Goal: Task Accomplishment & Management: Use online tool/utility

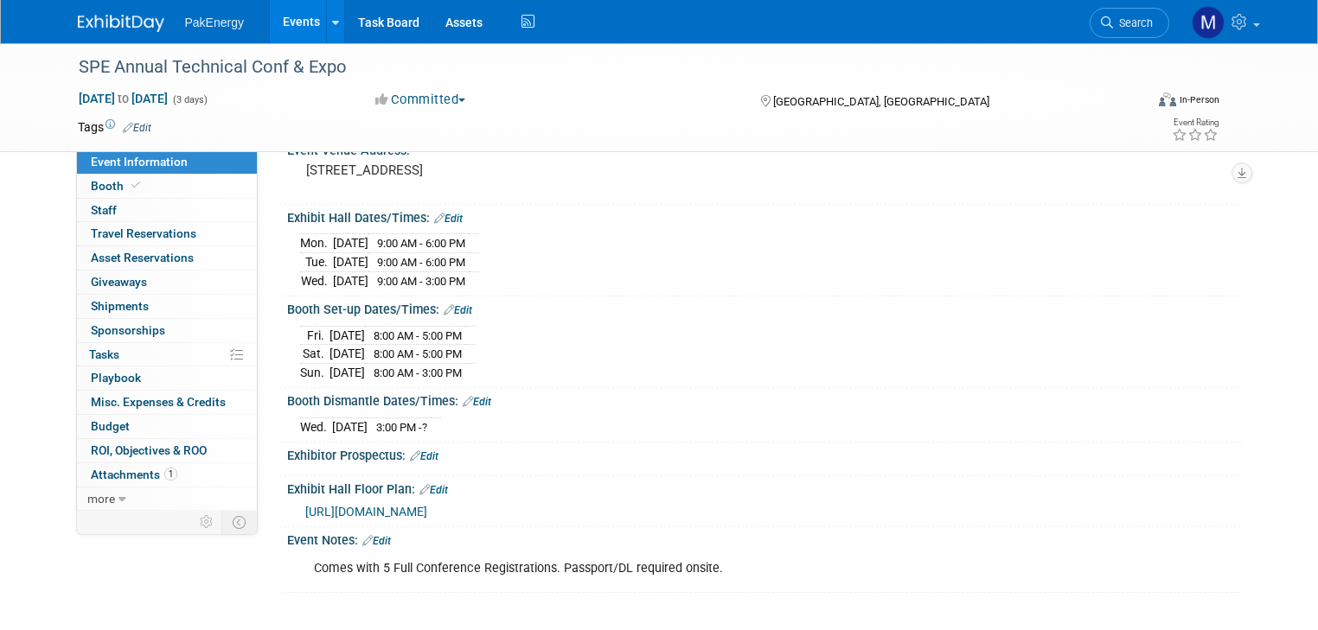
click at [286, 16] on link "Events" at bounding box center [301, 21] width 63 height 43
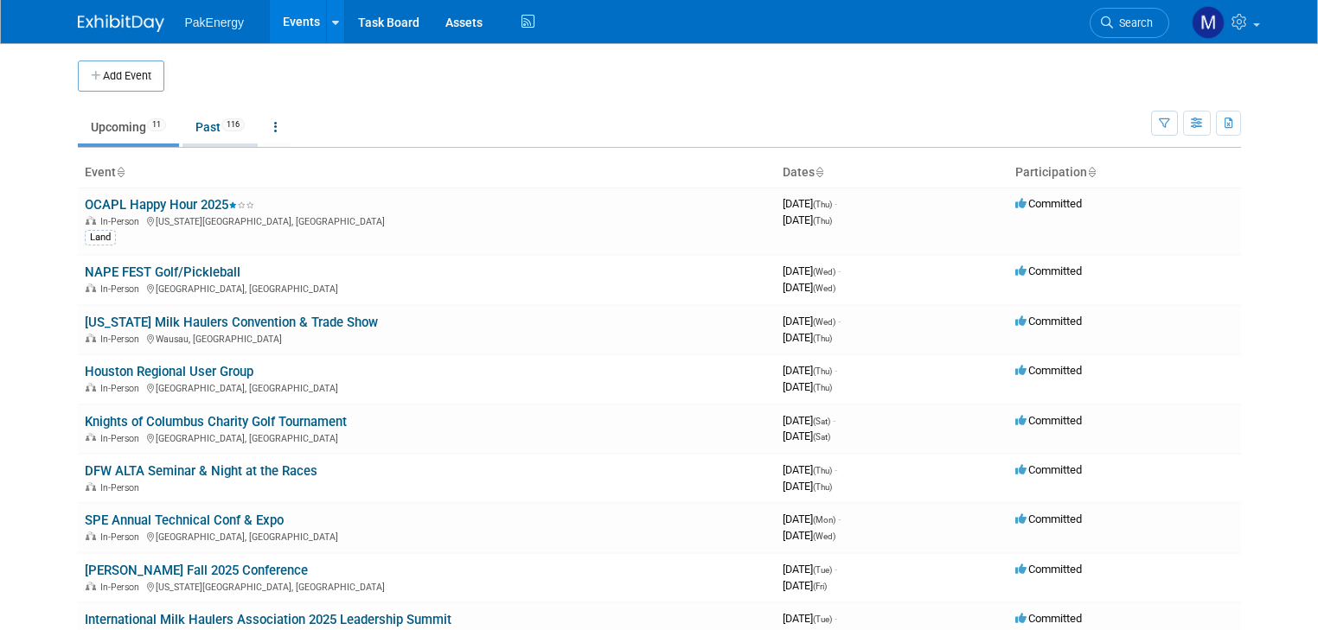
click at [190, 123] on link "Past 116" at bounding box center [219, 127] width 75 height 33
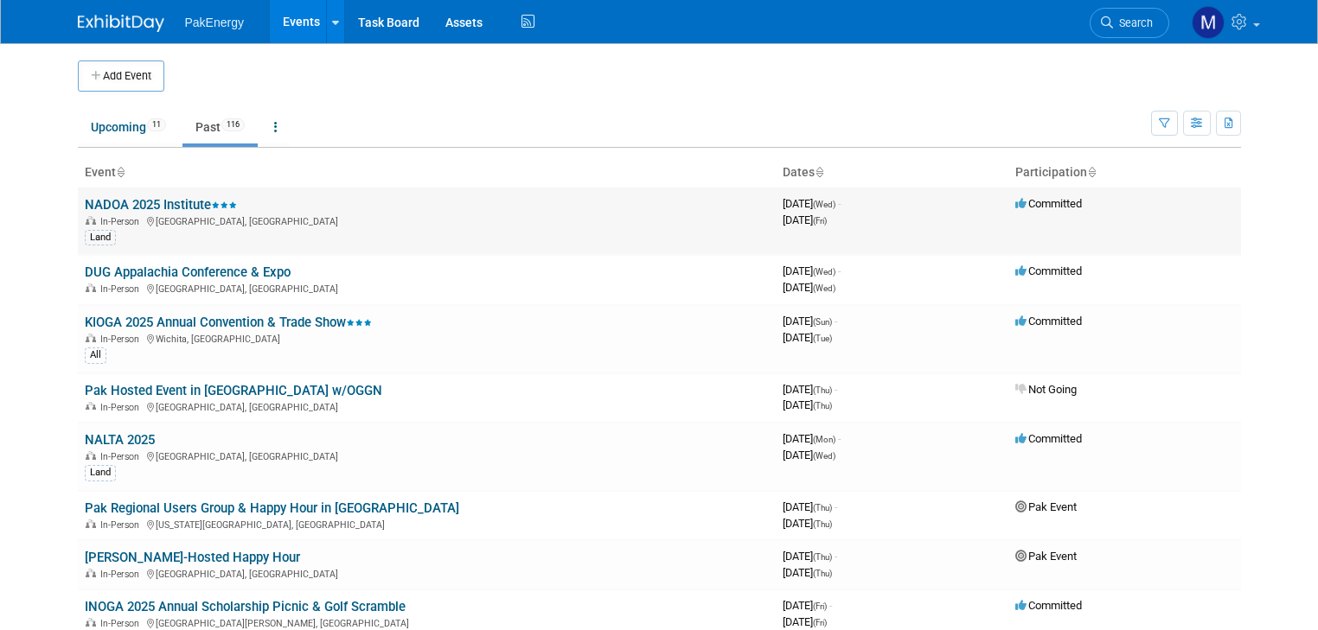
click at [166, 199] on link "NADOA 2025 Institute" at bounding box center [161, 205] width 152 height 16
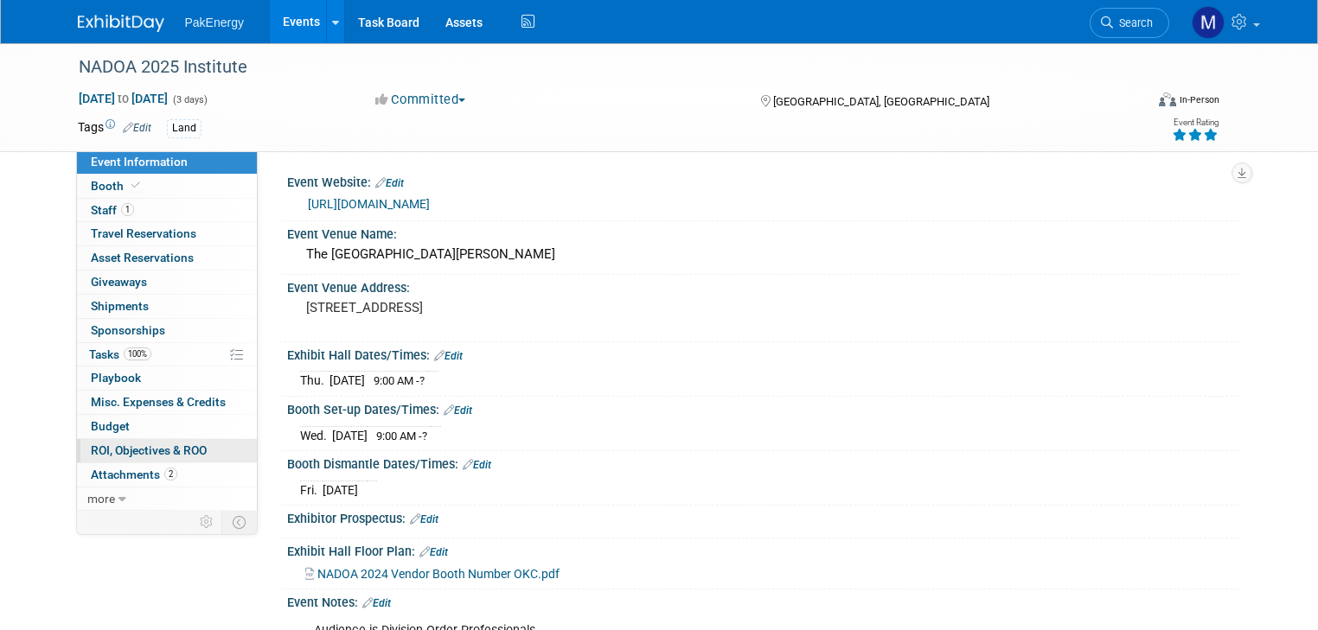
click at [118, 444] on span "ROI, Objectives & ROO 0" at bounding box center [149, 451] width 116 height 14
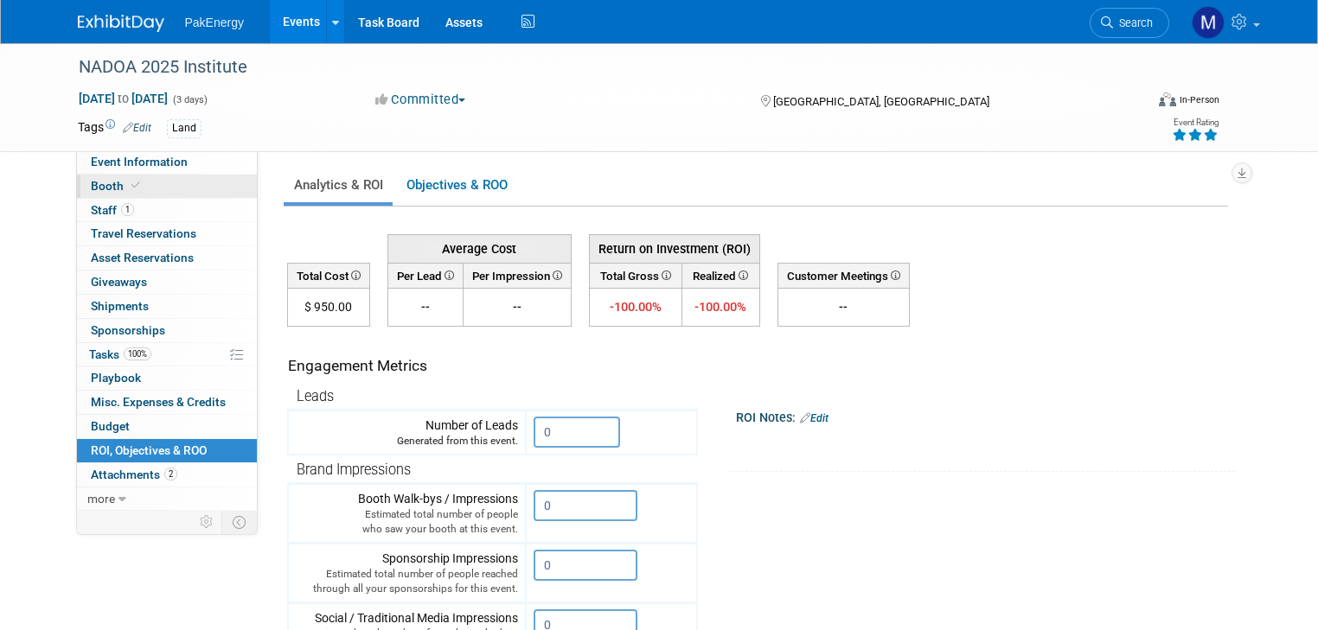
click at [91, 179] on span "Booth" at bounding box center [117, 186] width 53 height 14
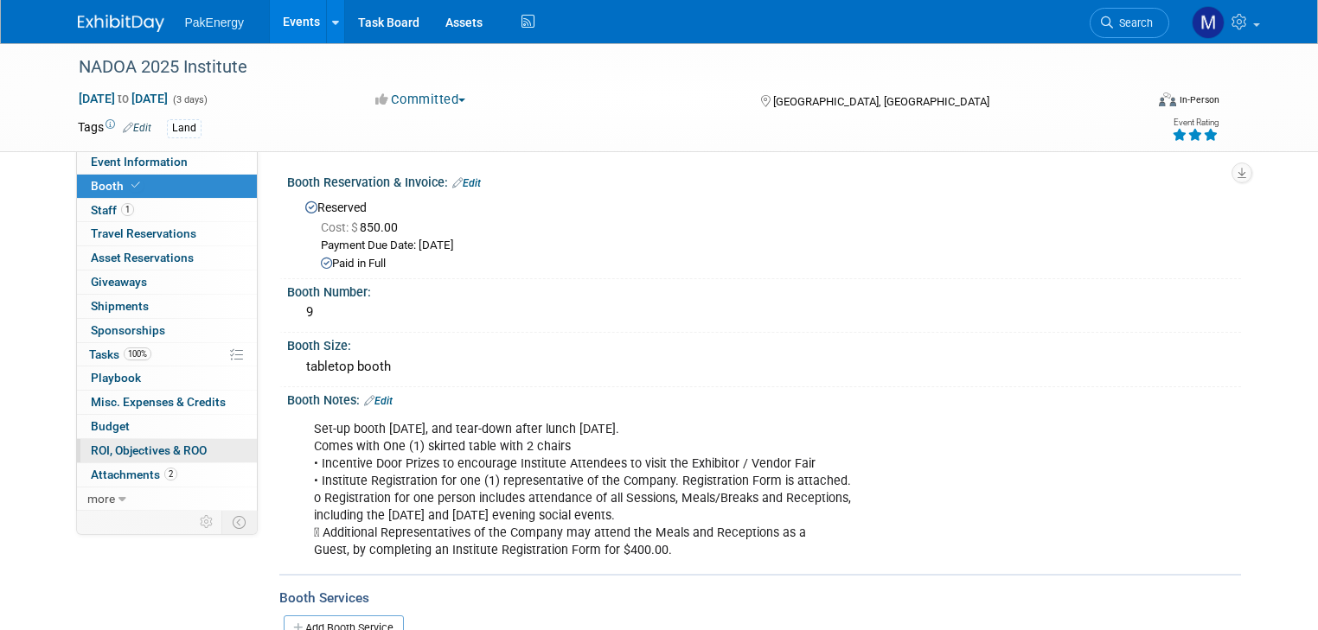
click at [115, 441] on link "0 ROI, Objectives & ROO 0" at bounding box center [167, 450] width 180 height 23
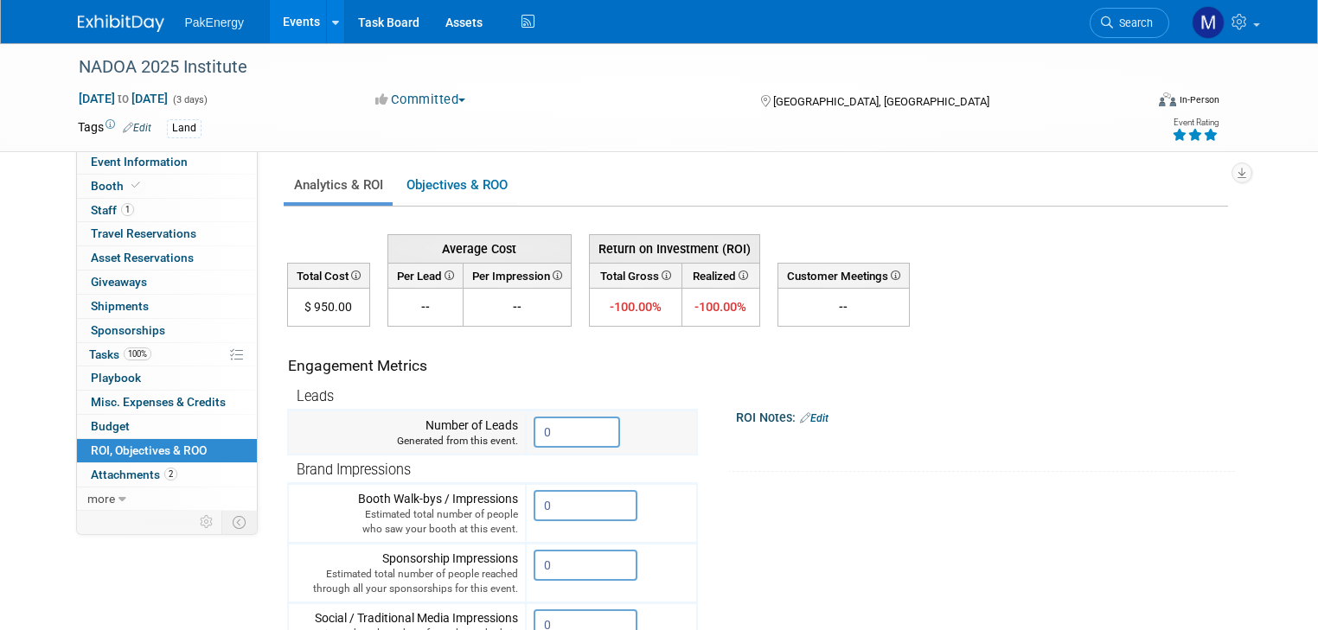
drag, startPoint x: 552, startPoint y: 429, endPoint x: 498, endPoint y: 426, distance: 54.5
click at [498, 426] on tr "Number of Leads Generated from this event. 0" at bounding box center [492, 433] width 409 height 45
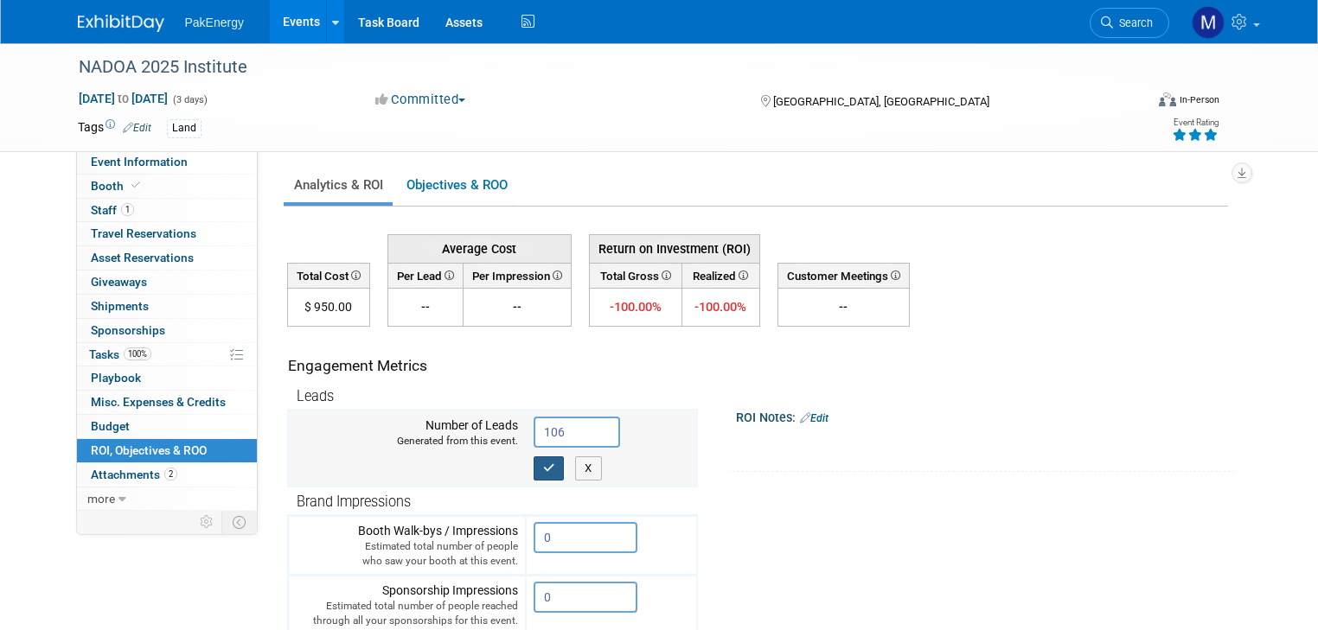
type input "106"
click at [543, 464] on icon "button" at bounding box center [549, 468] width 12 height 11
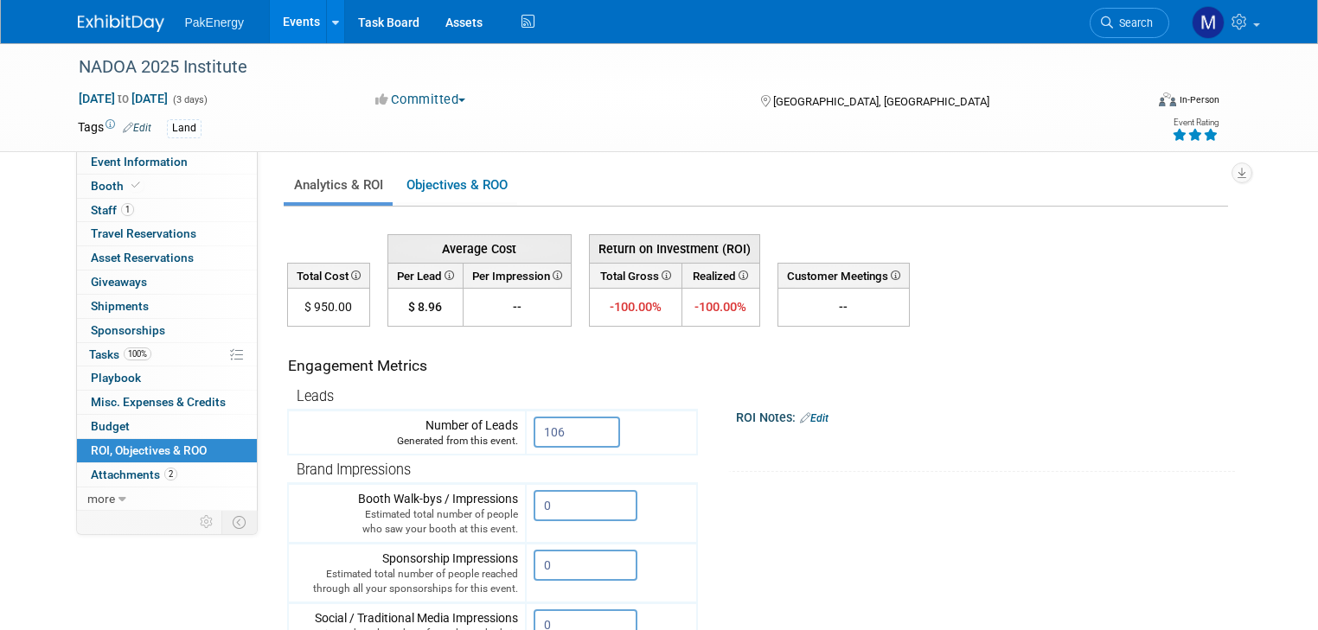
click at [279, 16] on link "Events" at bounding box center [301, 21] width 63 height 43
